Goal: Task Accomplishment & Management: Manage account settings

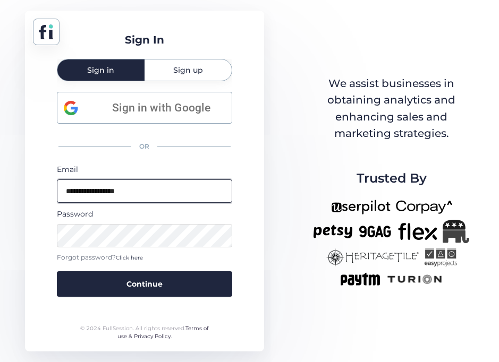
click at [168, 194] on input "**********" at bounding box center [144, 190] width 175 height 23
type input "*"
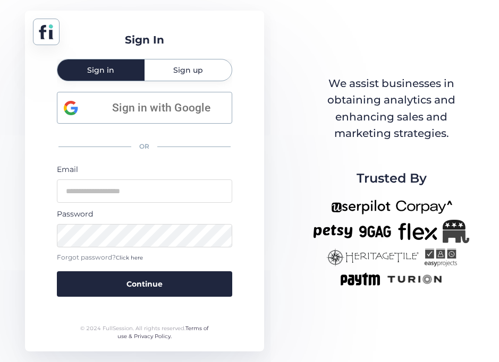
click at [280, 240] on div "Sign In Sign in Sign up Sign in with Google OR Email Password Forgot password? …" at bounding box center [249, 181] width 499 height 362
